Goal: Task Accomplishment & Management: Manage account settings

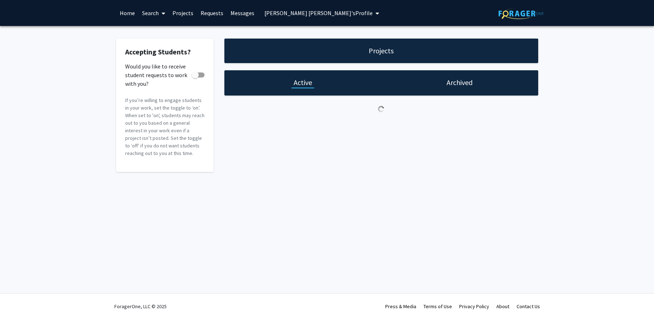
checkbox input "true"
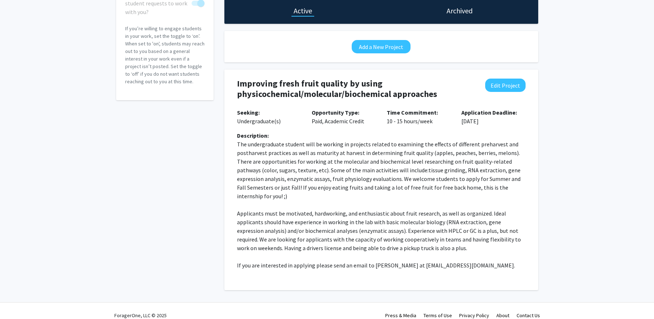
scroll to position [72, 0]
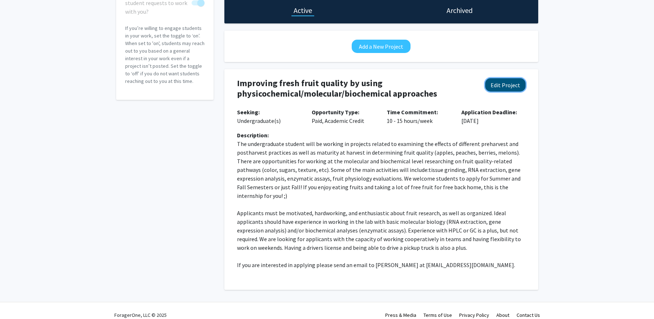
click at [502, 88] on button "Edit Project" at bounding box center [505, 84] width 40 height 13
select select "10 - 15"
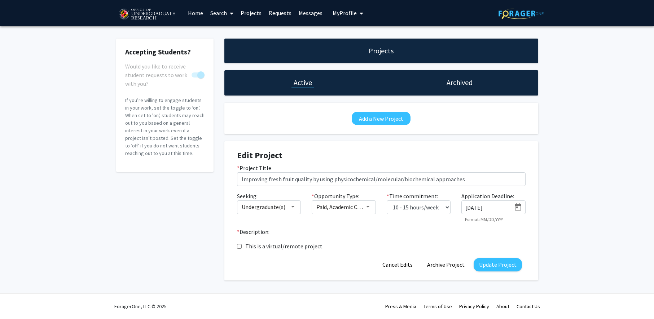
scroll to position [0, 0]
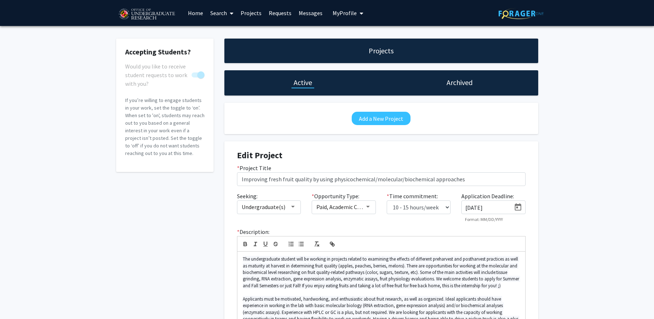
click at [519, 206] on icon "Open calendar" at bounding box center [517, 207] width 9 height 9
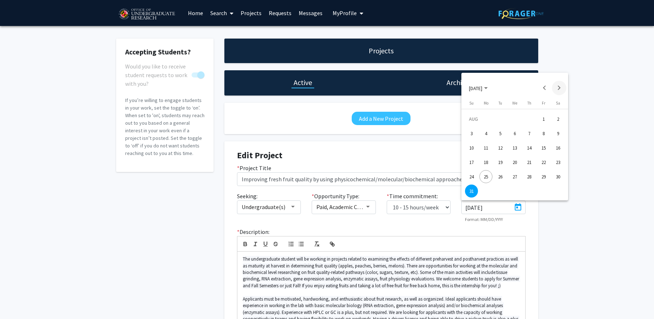
click at [560, 88] on button "Next month" at bounding box center [559, 88] width 14 height 14
click at [500, 189] on div "30" at bounding box center [500, 191] width 13 height 13
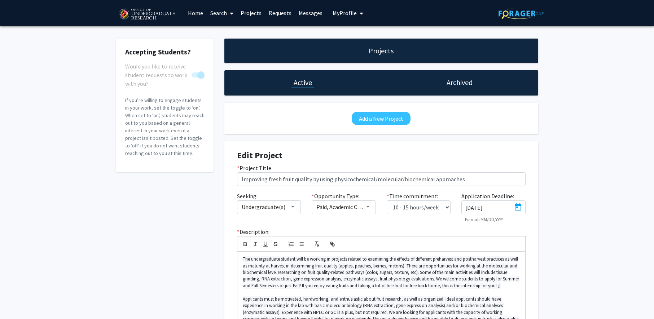
type input "[DATE]"
click at [575, 206] on div "Accepting Students? Would you like to receive student requests to work with you…" at bounding box center [327, 213] width 654 height 375
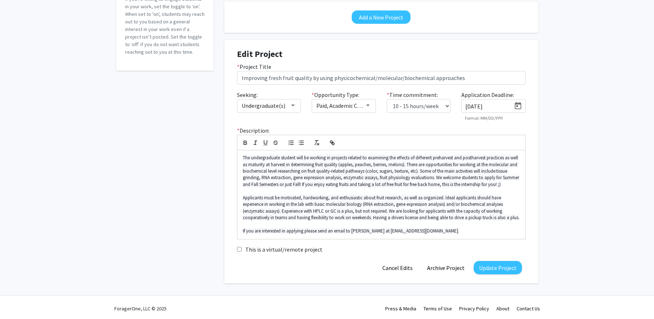
scroll to position [111, 0]
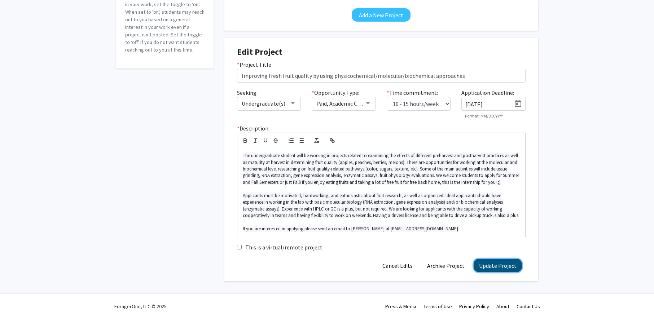
click at [495, 266] on button "Update Project" at bounding box center [497, 265] width 48 height 13
